Goal: Task Accomplishment & Management: Manage account settings

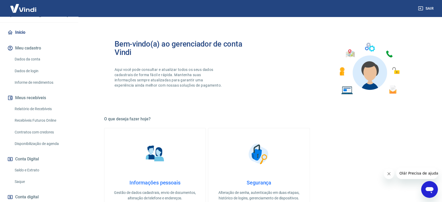
scroll to position [71, 0]
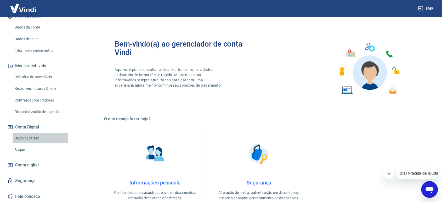
click at [29, 139] on link "Saldo e Extrato" at bounding box center [42, 138] width 59 height 11
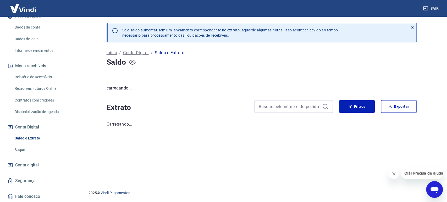
click at [131, 62] on icon "button" at bounding box center [132, 62] width 2 height 2
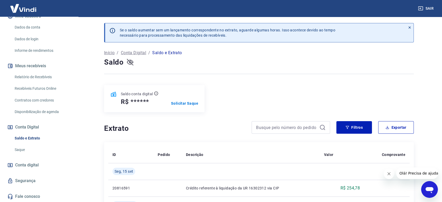
click at [132, 61] on icon "button" at bounding box center [130, 62] width 7 height 7
click at [188, 102] on p "Solicitar Saque" at bounding box center [184, 103] width 27 height 5
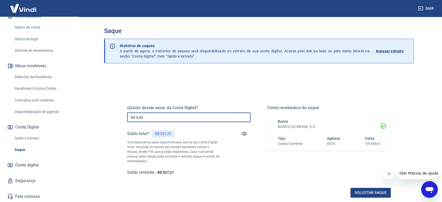
drag, startPoint x: 156, startPoint y: 118, endPoint x: 109, endPoint y: 110, distance: 47.7
click at [109, 112] on div "Quanto deseja sacar da Conta Digital? R$ 0,00 ​ Saldo total*: R$ 527,21 *Corres…" at bounding box center [259, 165] width 310 height 187
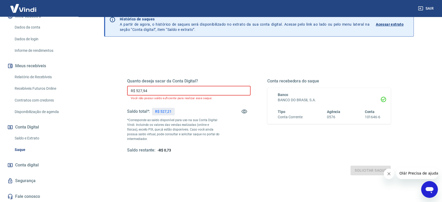
scroll to position [61, 0]
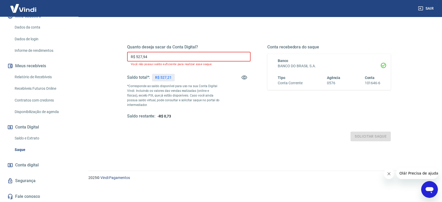
click at [159, 58] on input "R$ 527,94" at bounding box center [189, 57] width 124 height 10
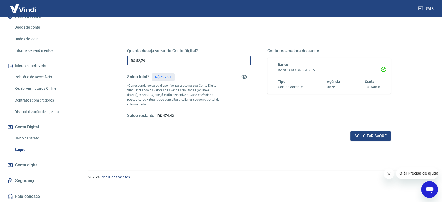
scroll to position [57, 0]
type input "R$ 527,21"
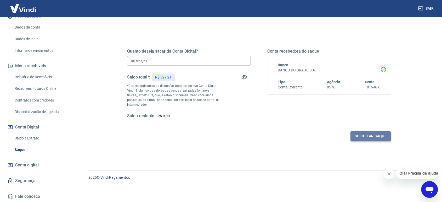
click at [376, 136] on button "Solicitar saque" at bounding box center [371, 136] width 40 height 10
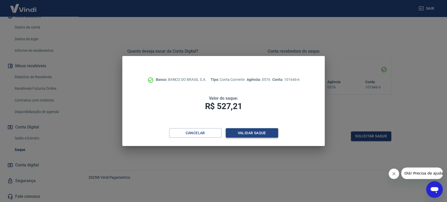
click at [237, 131] on button "Validar saque" at bounding box center [252, 133] width 52 height 10
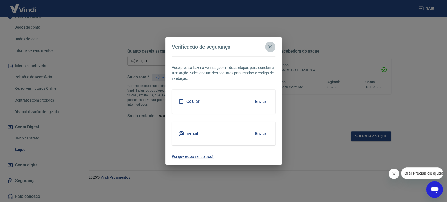
click at [274, 46] on button "button" at bounding box center [270, 47] width 10 height 10
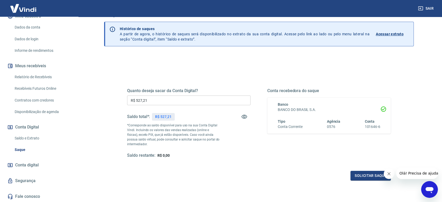
scroll to position [0, 0]
